Goal: Navigation & Orientation: Find specific page/section

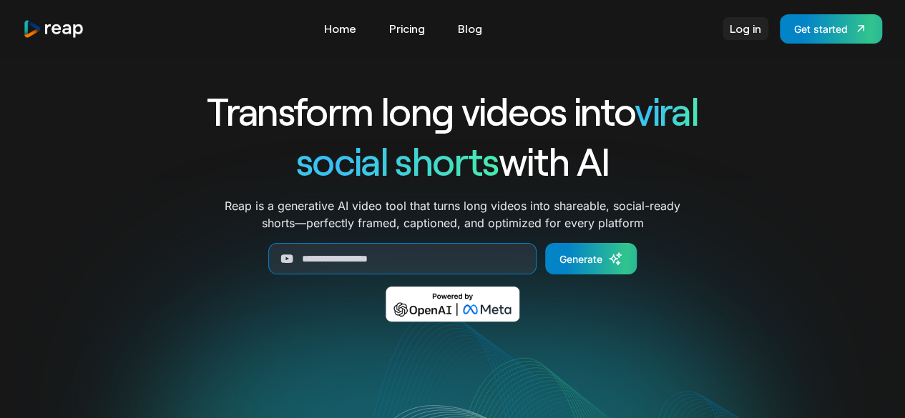
click at [751, 34] on link "Log in" at bounding box center [745, 28] width 46 height 23
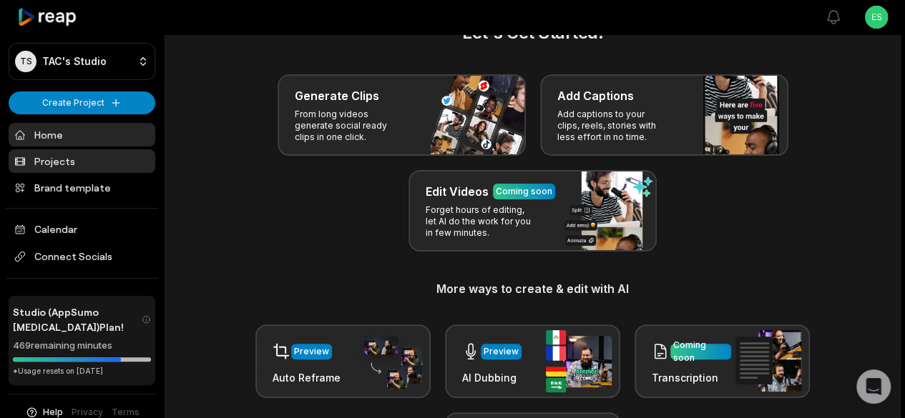
click at [79, 165] on link "Projects" at bounding box center [82, 161] width 147 height 24
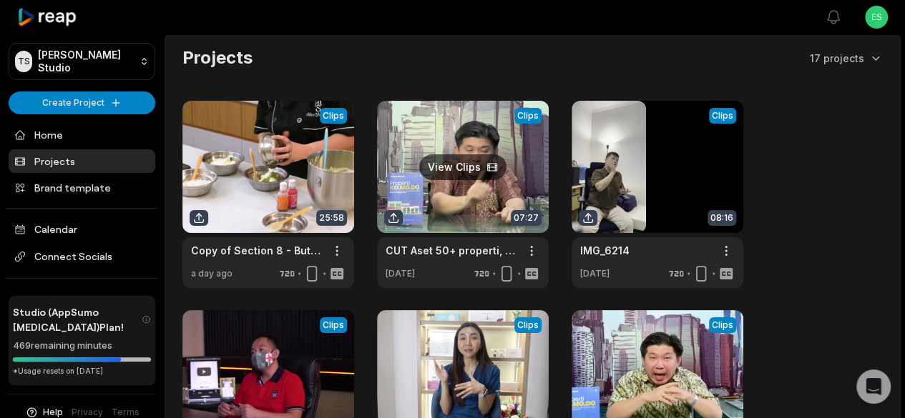
click at [475, 215] on link at bounding box center [463, 194] width 172 height 187
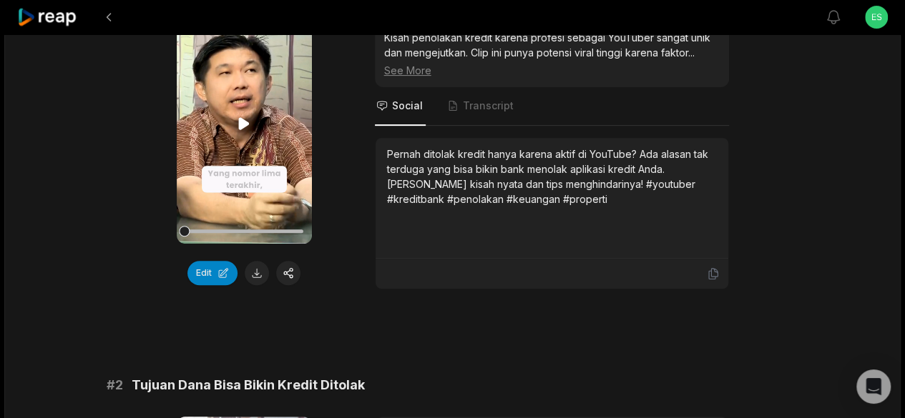
scroll to position [143, 0]
